Goal: Information Seeking & Learning: Learn about a topic

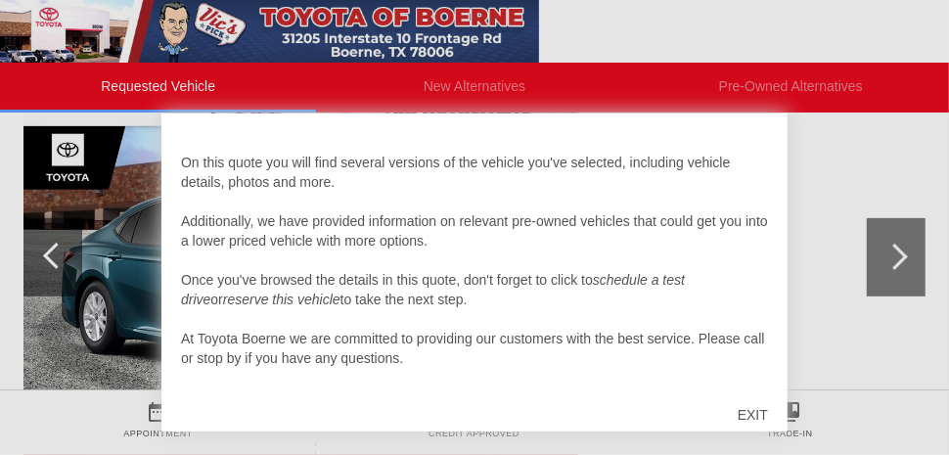
scroll to position [316, 0]
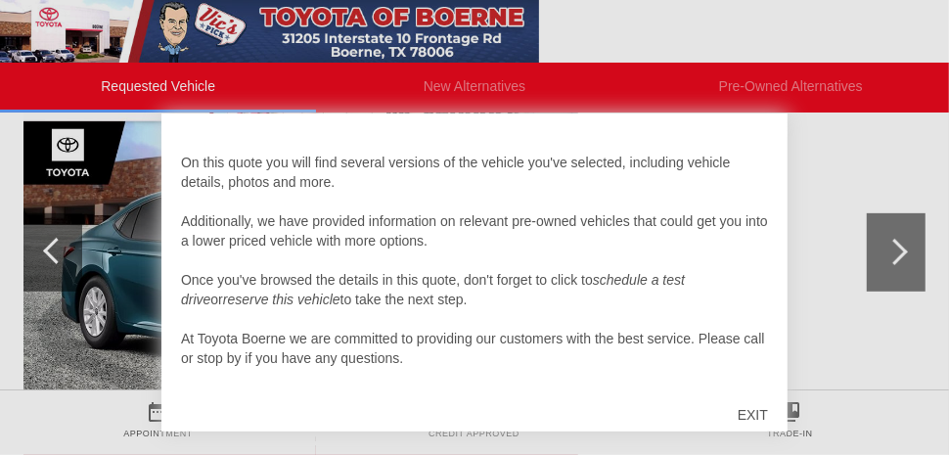
click at [747, 412] on div "EXIT" at bounding box center [752, 415] width 69 height 59
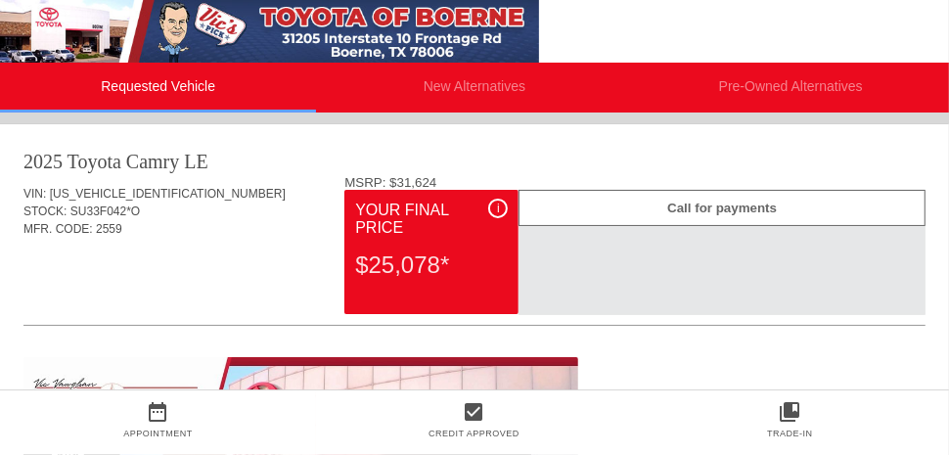
scroll to position [0, 0]
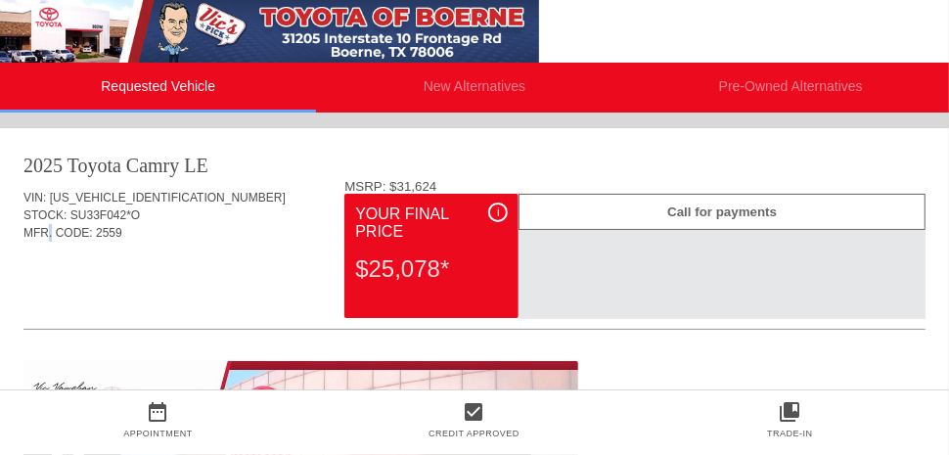
click at [389, 268] on div "$25,078*" at bounding box center [431, 269] width 153 height 51
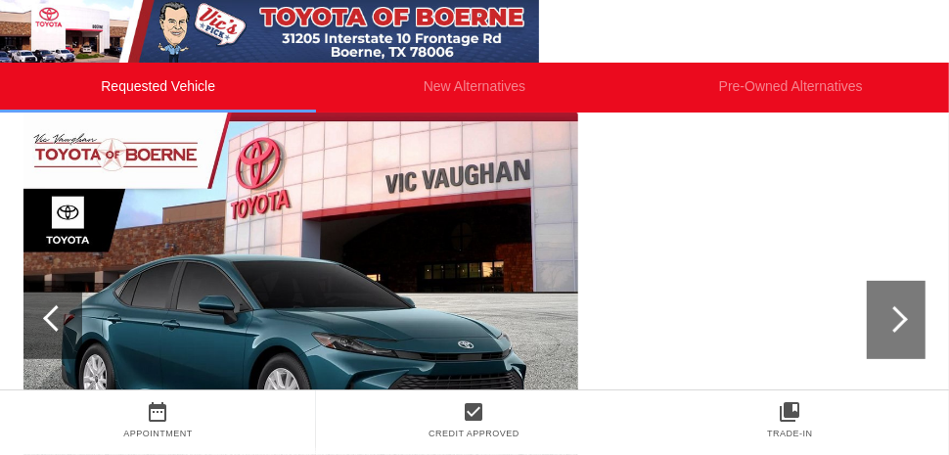
scroll to position [250, 0]
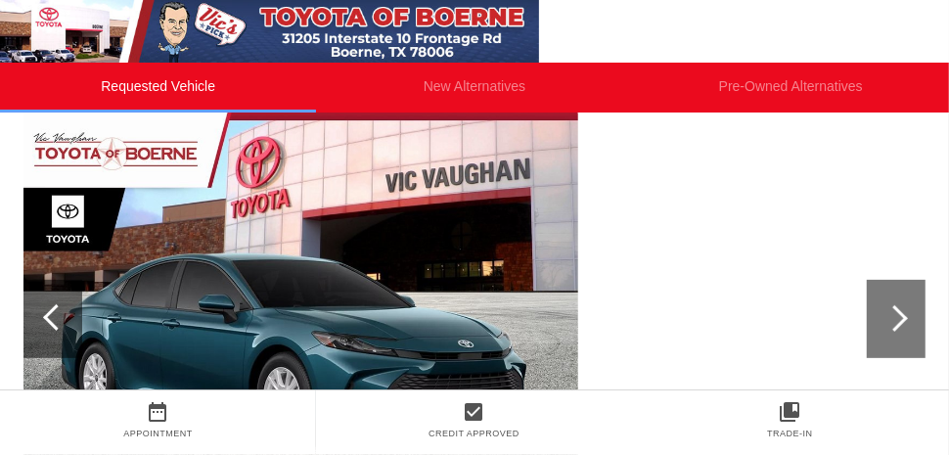
click at [878, 339] on div at bounding box center [896, 319] width 59 height 78
click at [886, 319] on div at bounding box center [895, 318] width 26 height 26
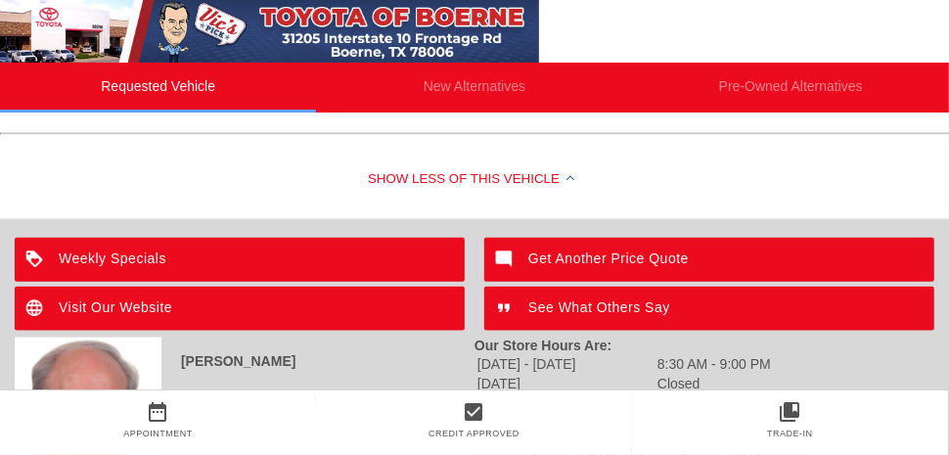
scroll to position [1094, 0]
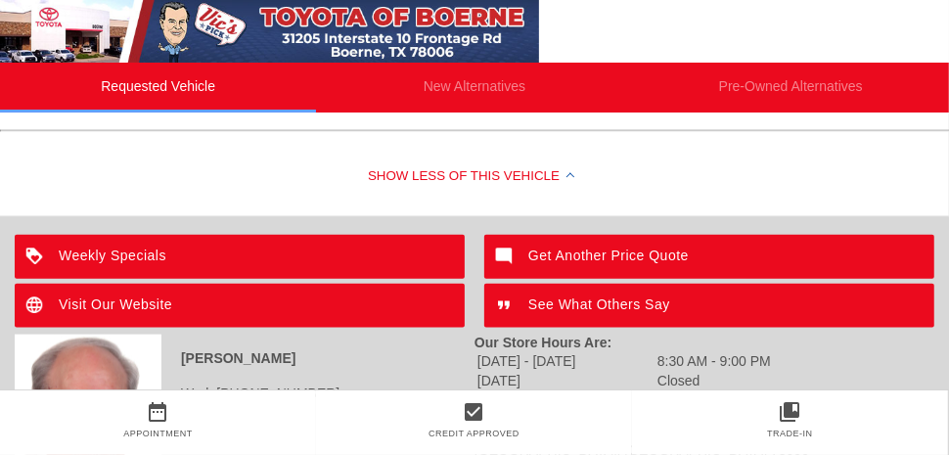
click at [193, 256] on div "Weekly Specials" at bounding box center [240, 257] width 450 height 44
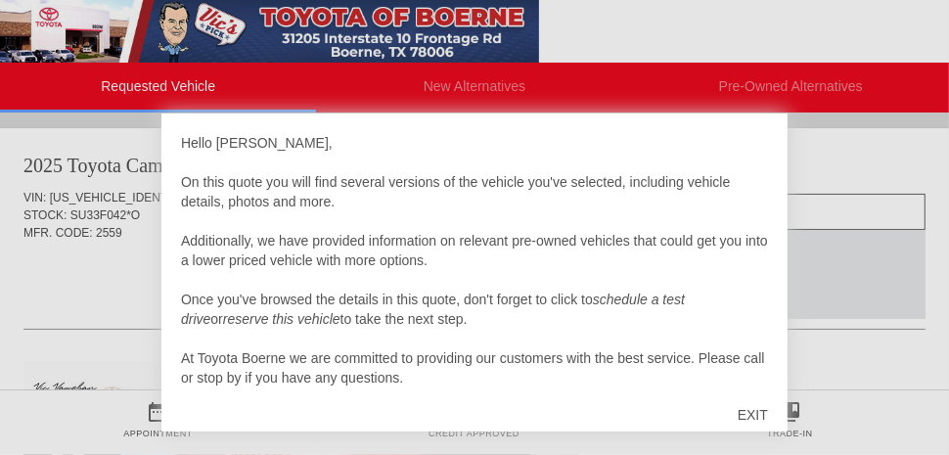
click at [122, 94] on div at bounding box center [474, 227] width 949 height 455
click at [729, 170] on div "Hello [PERSON_NAME], On this quote you will find several versions of the vehicl…" at bounding box center [474, 260] width 587 height 254
click at [753, 413] on div "EXIT" at bounding box center [752, 415] width 69 height 59
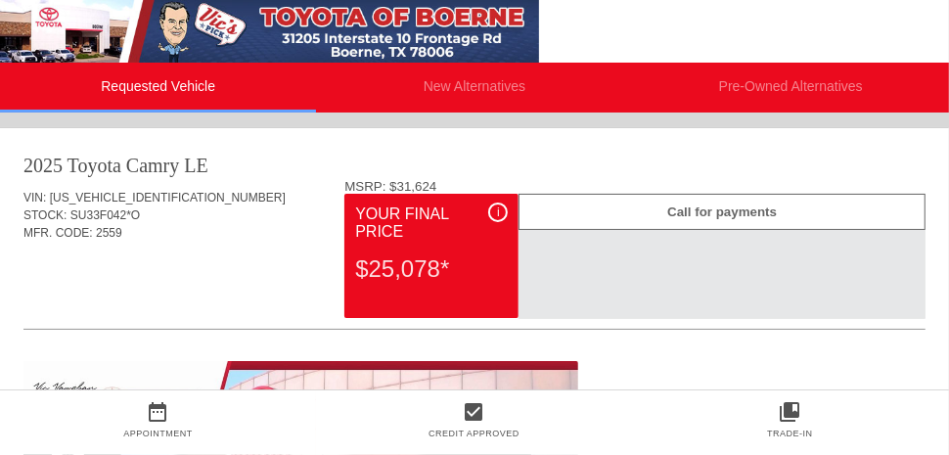
click at [162, 88] on li "Requested Vehicle" at bounding box center [158, 88] width 316 height 50
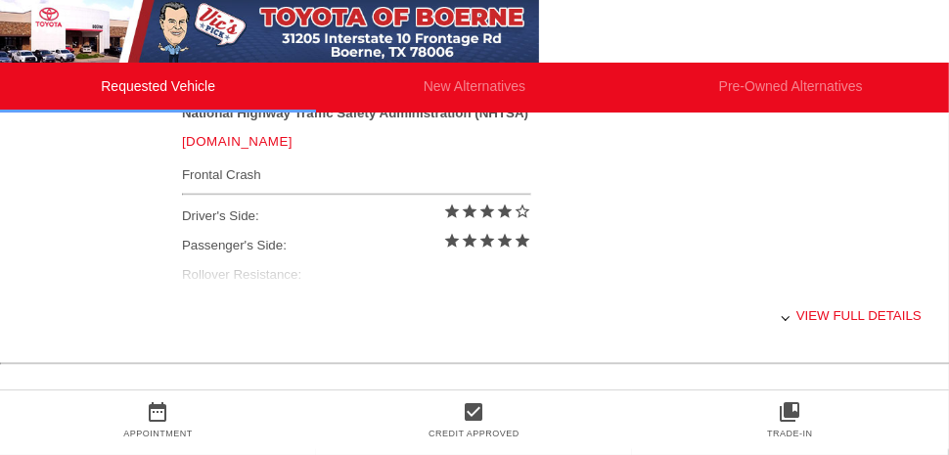
scroll to position [840, 0]
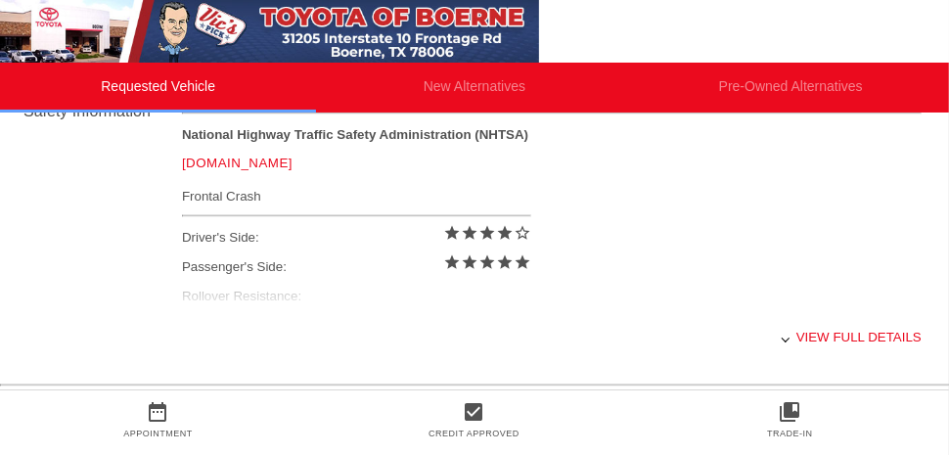
click at [212, 298] on div "National Highway Traffic Safety Administration (NHTSA) [DOMAIN_NAME] Frontal Cr…" at bounding box center [552, 220] width 740 height 186
click at [793, 342] on div "View full details" at bounding box center [552, 337] width 740 height 48
click at [777, 334] on div "View less details" at bounding box center [552, 337] width 740 height 48
click at [843, 339] on div "View full details" at bounding box center [552, 337] width 740 height 48
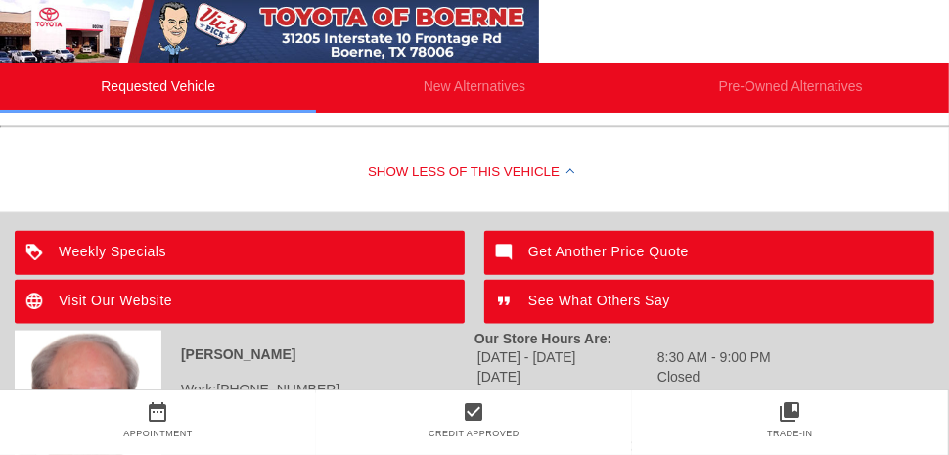
scroll to position [1100, 0]
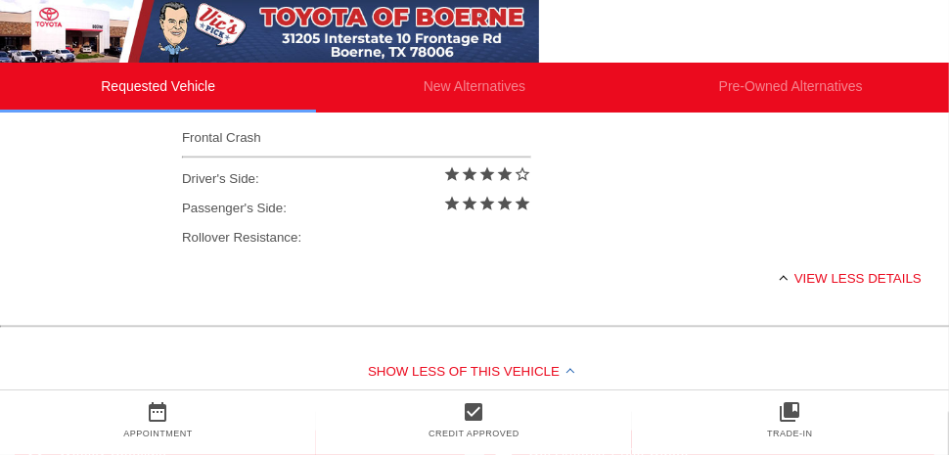
click at [571, 361] on div "Show Less of this Vehicle" at bounding box center [474, 373] width 949 height 78
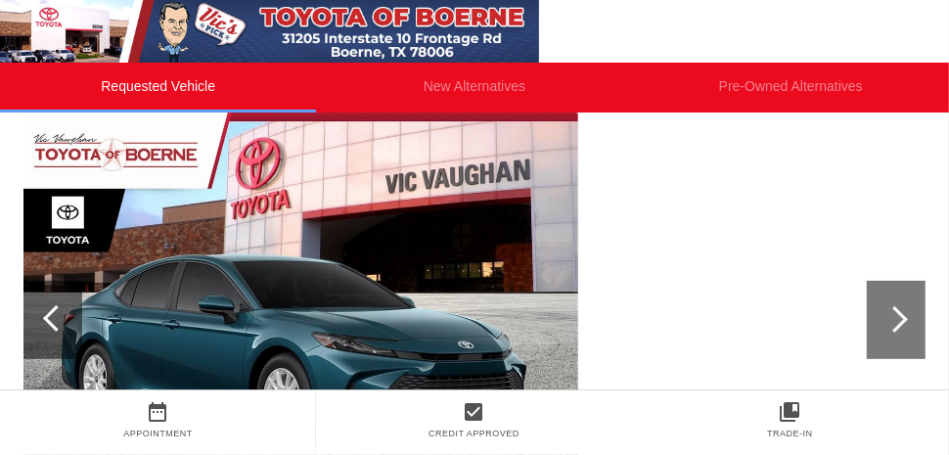
scroll to position [248, 0]
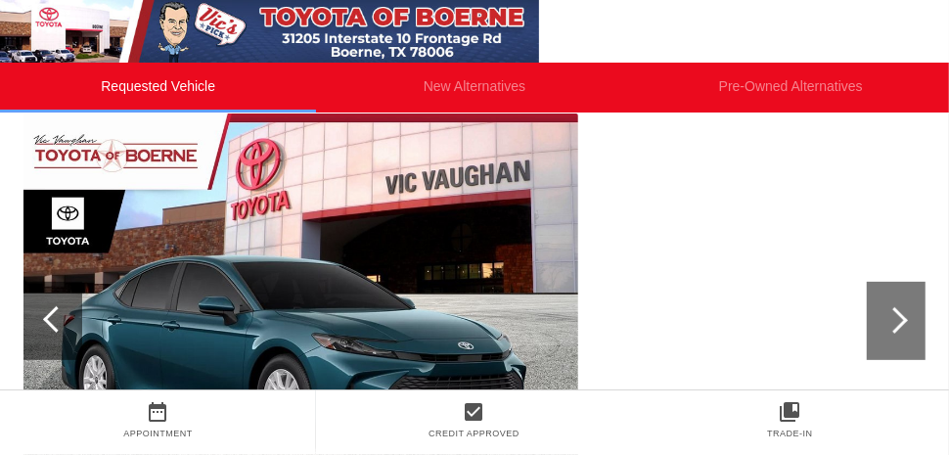
click at [340, 216] on img at bounding box center [300, 321] width 555 height 415
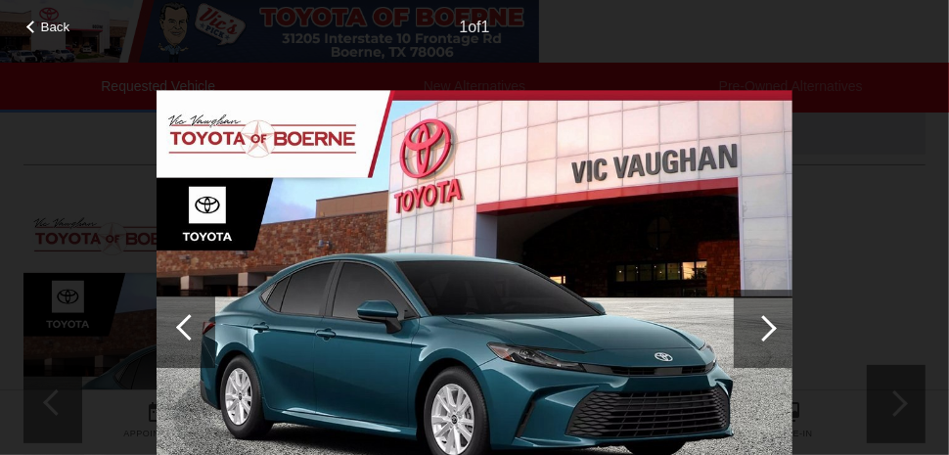
scroll to position [161, 0]
click at [38, 29] on div "Back" at bounding box center [49, 25] width 98 height 10
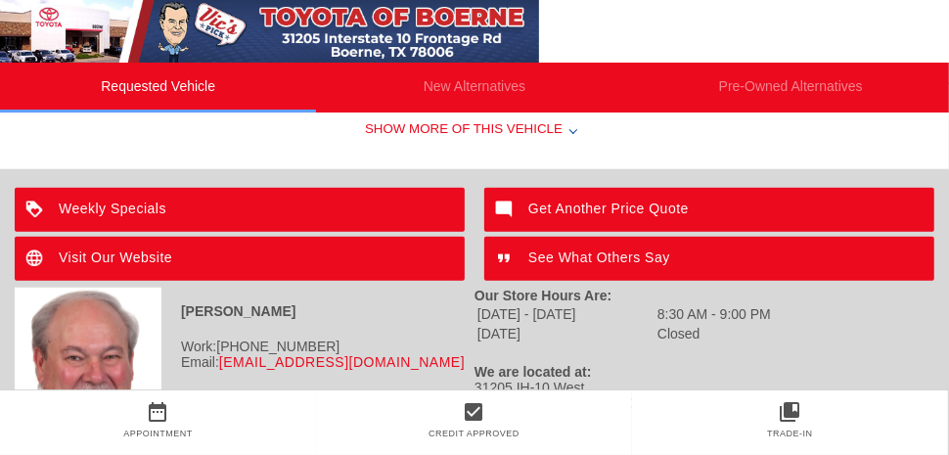
scroll to position [745, 0]
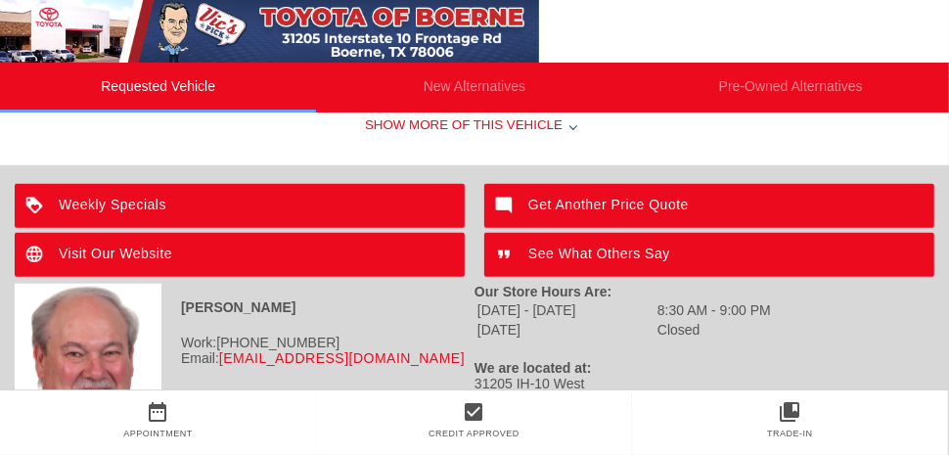
click at [65, 262] on div "Visit Our Website" at bounding box center [240, 255] width 450 height 44
